Goal: Task Accomplishment & Management: Manage account settings

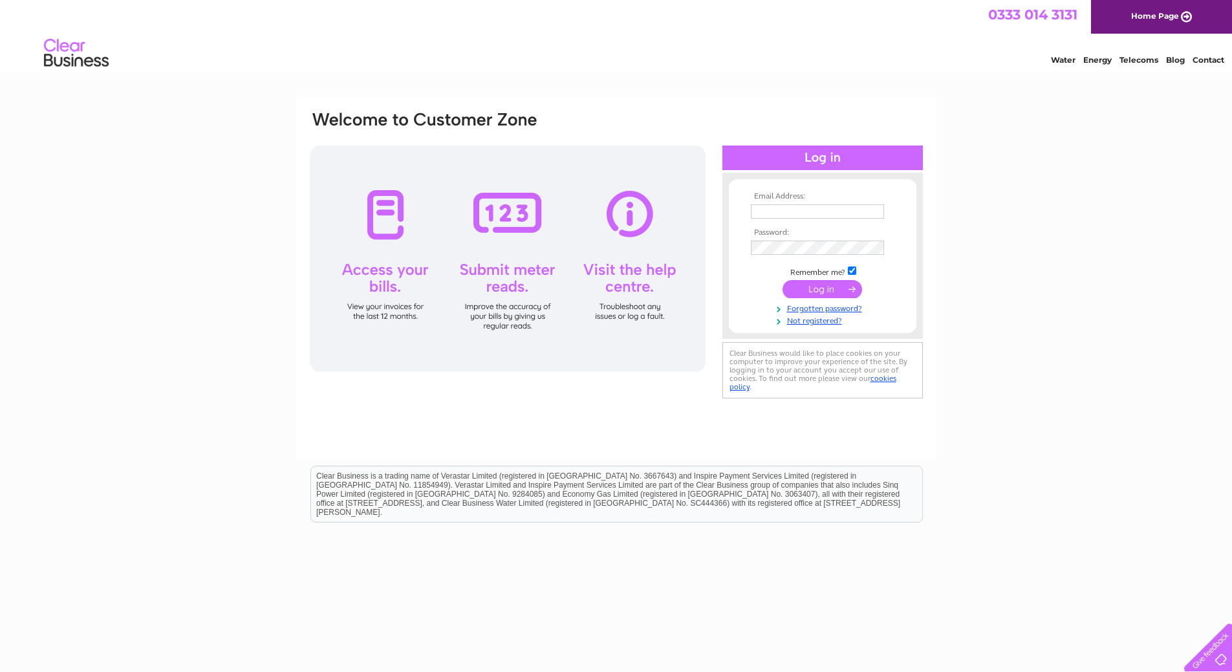
click at [801, 202] on td at bounding box center [822, 211] width 150 height 21
click at [800, 210] on input "text" at bounding box center [817, 211] width 133 height 14
paste input "[PERSON_NAME][EMAIL_ADDRESS][DOMAIN_NAME]"
type input "[PERSON_NAME][EMAIL_ADDRESS][DOMAIN_NAME]"
click at [818, 290] on input "submit" at bounding box center [822, 290] width 80 height 18
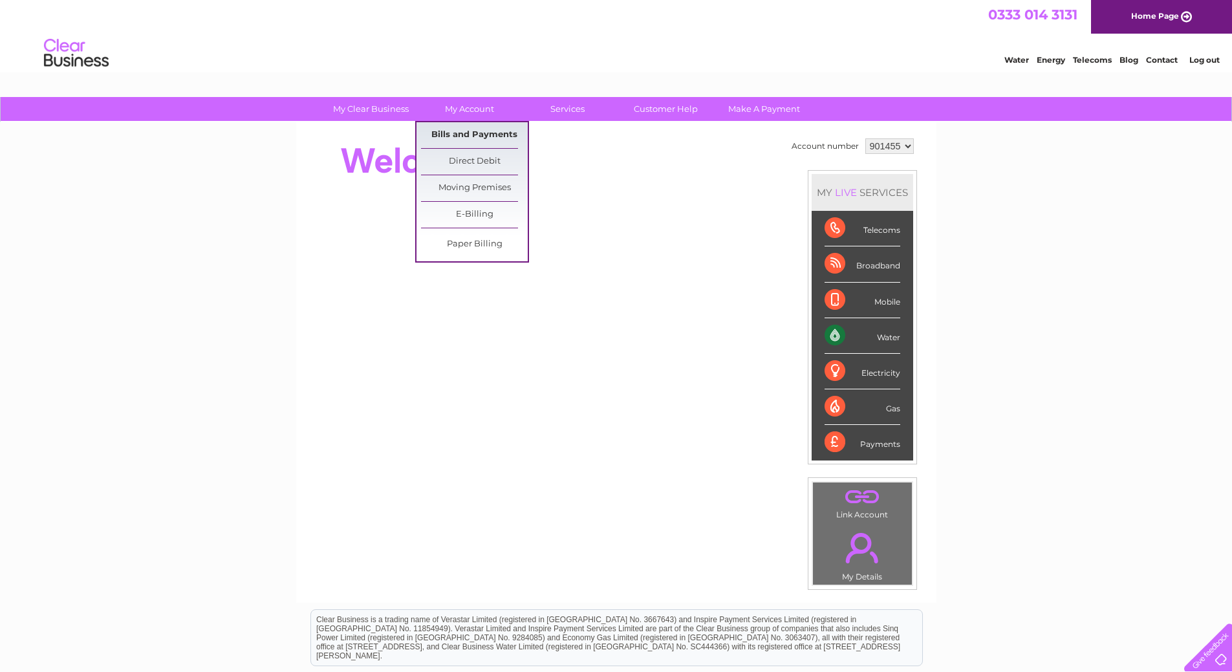
click at [474, 131] on link "Bills and Payments" at bounding box center [474, 135] width 107 height 26
